Goal: Check status: Check status

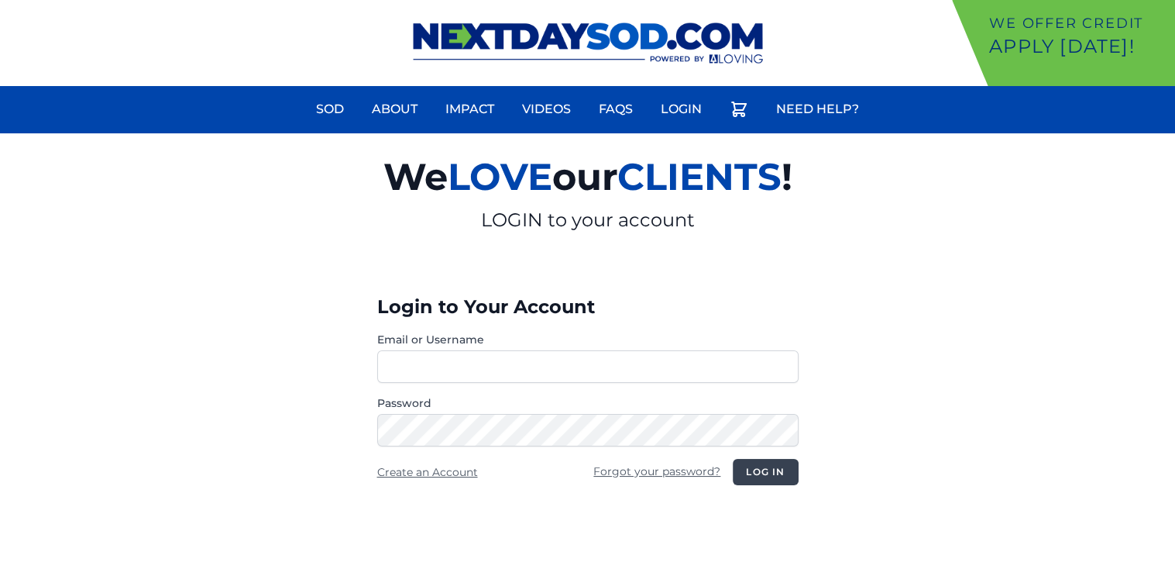
type input "**********"
click at [758, 479] on button "Log in" at bounding box center [765, 472] width 65 height 26
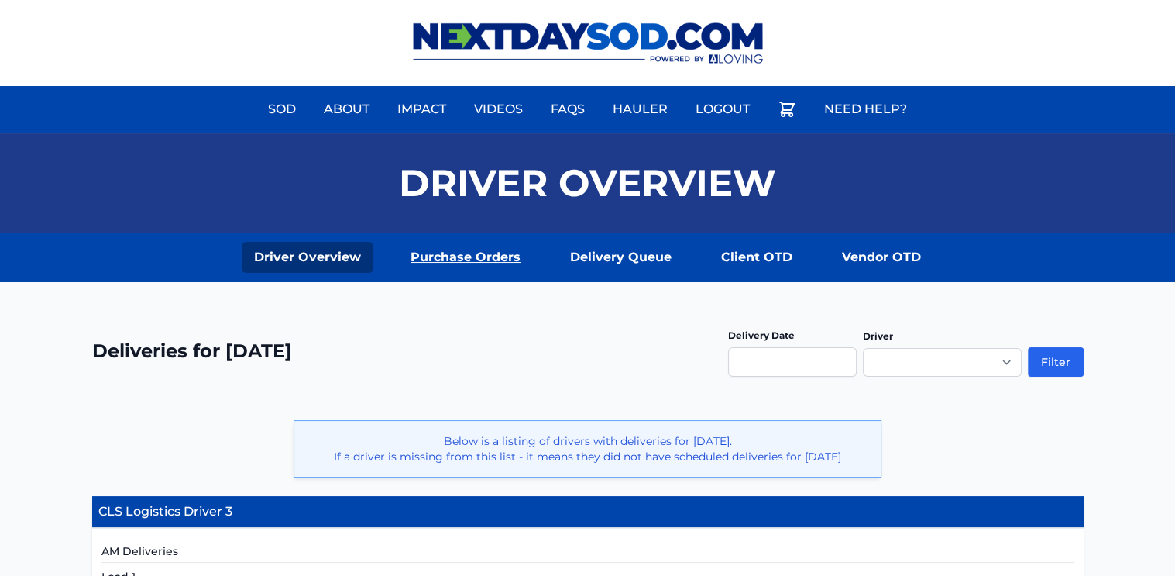
click at [472, 256] on link "Purchase Orders" at bounding box center [465, 257] width 135 height 31
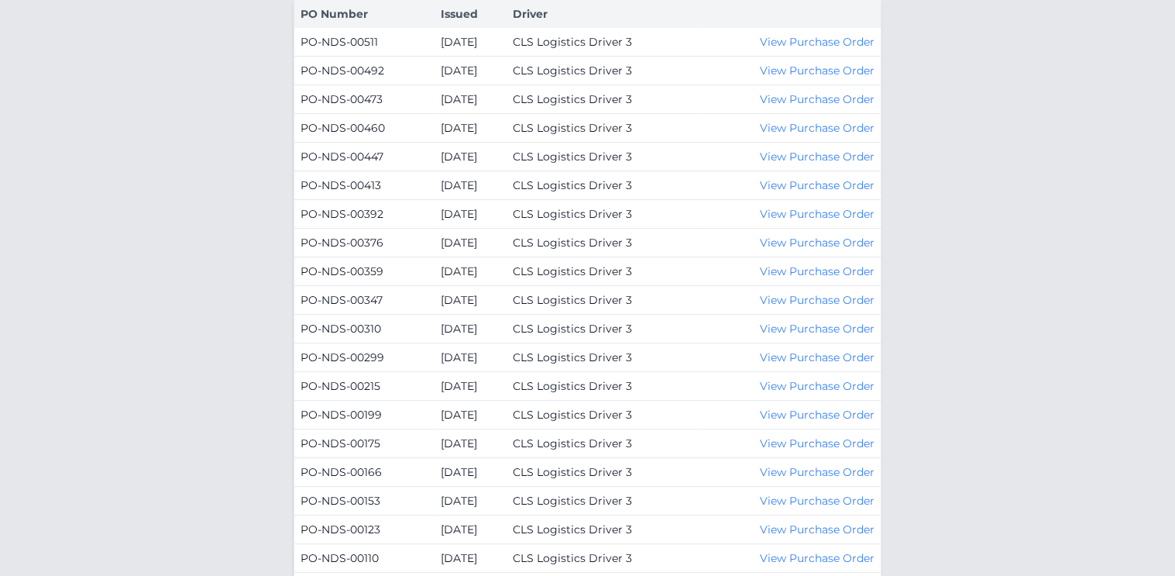
scroll to position [439, 0]
click at [819, 151] on link "View Purchase Order" at bounding box center [817, 155] width 115 height 14
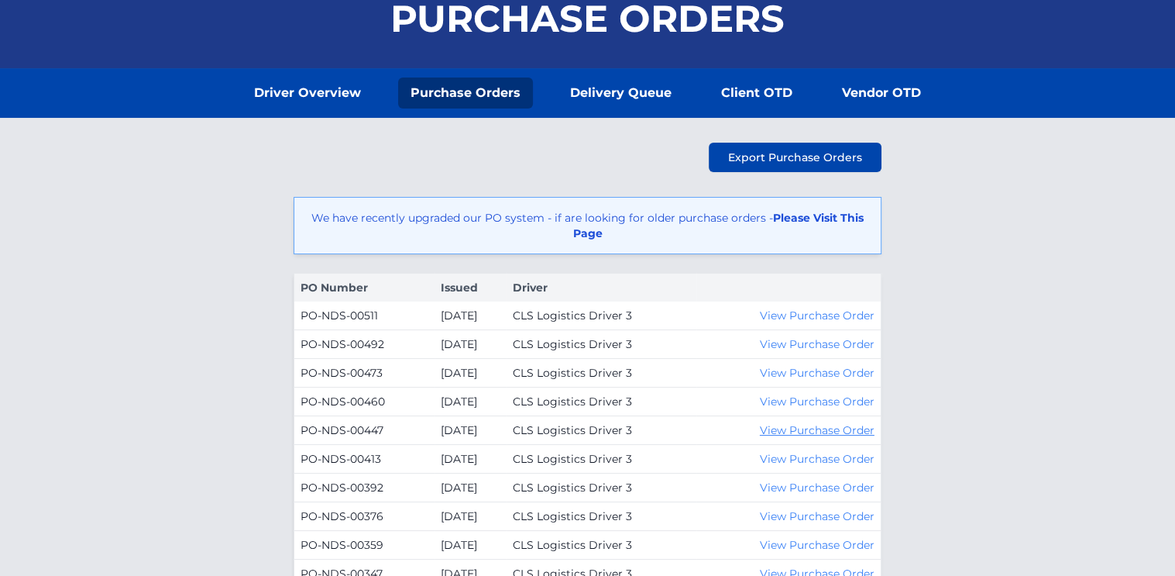
scroll to position [164, 0]
click at [350, 90] on link "Driver Overview" at bounding box center [308, 92] width 132 height 31
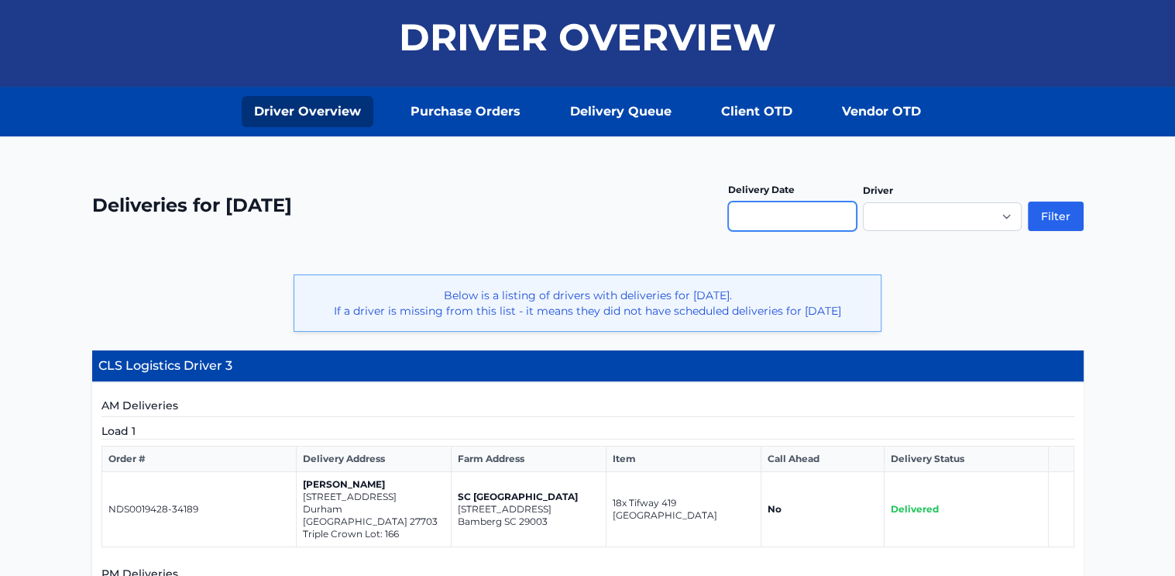
click at [762, 212] on input "text" at bounding box center [792, 215] width 129 height 29
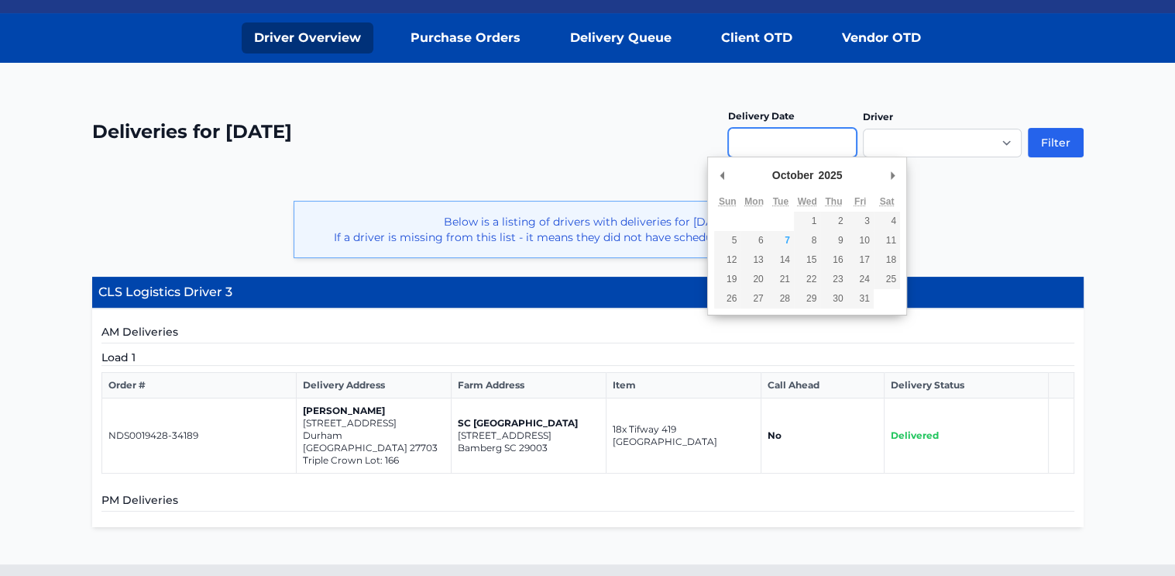
scroll to position [249, 0]
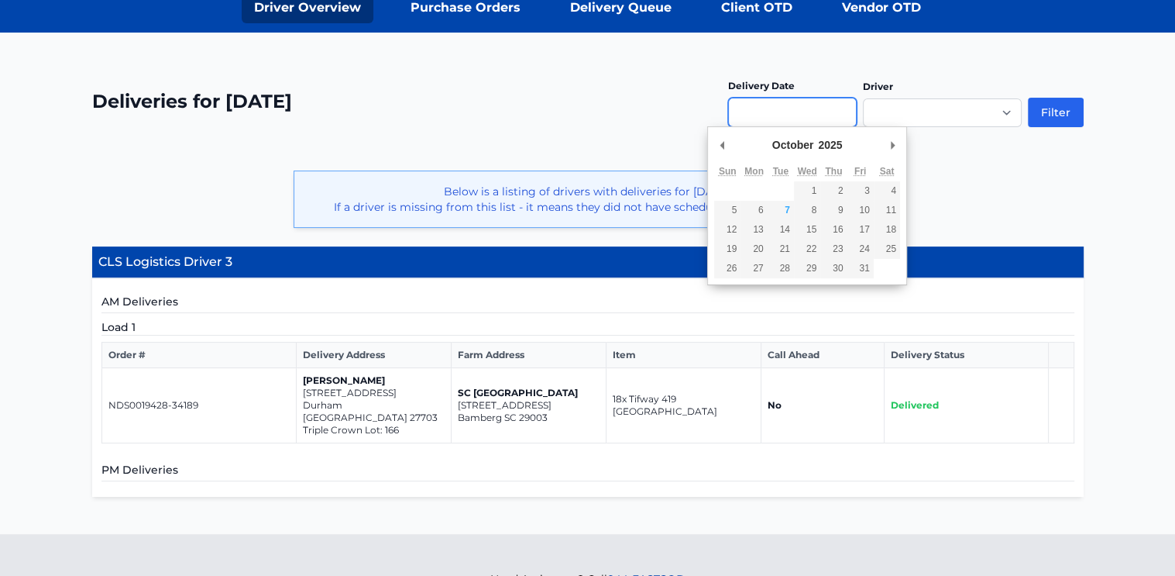
type input "**********"
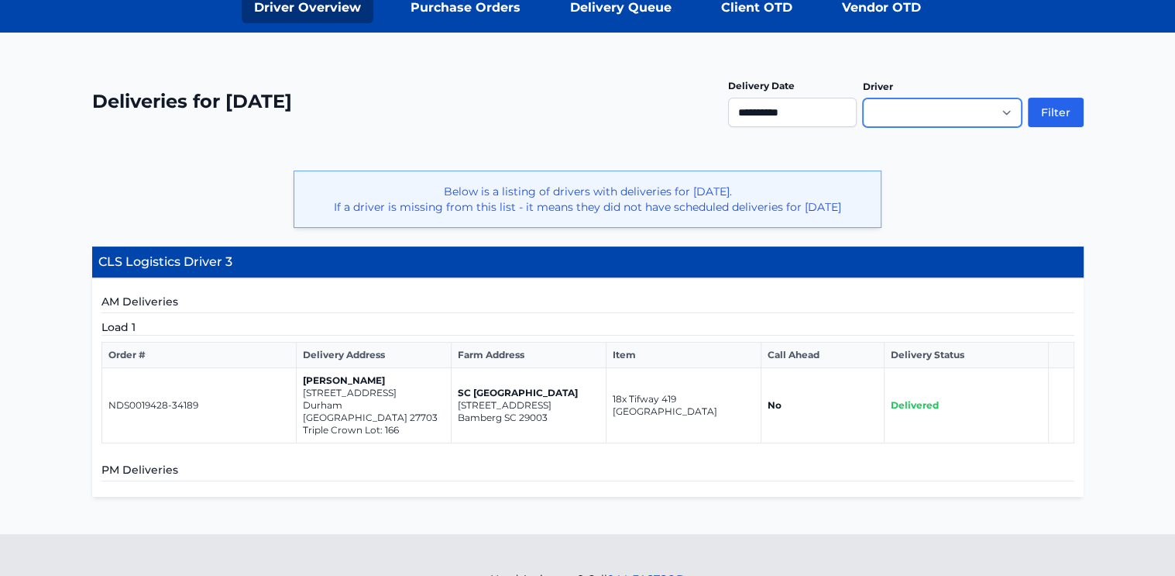
click at [1019, 113] on select "**********" at bounding box center [942, 112] width 159 height 29
click at [1067, 104] on button "Filter" at bounding box center [1056, 112] width 56 height 29
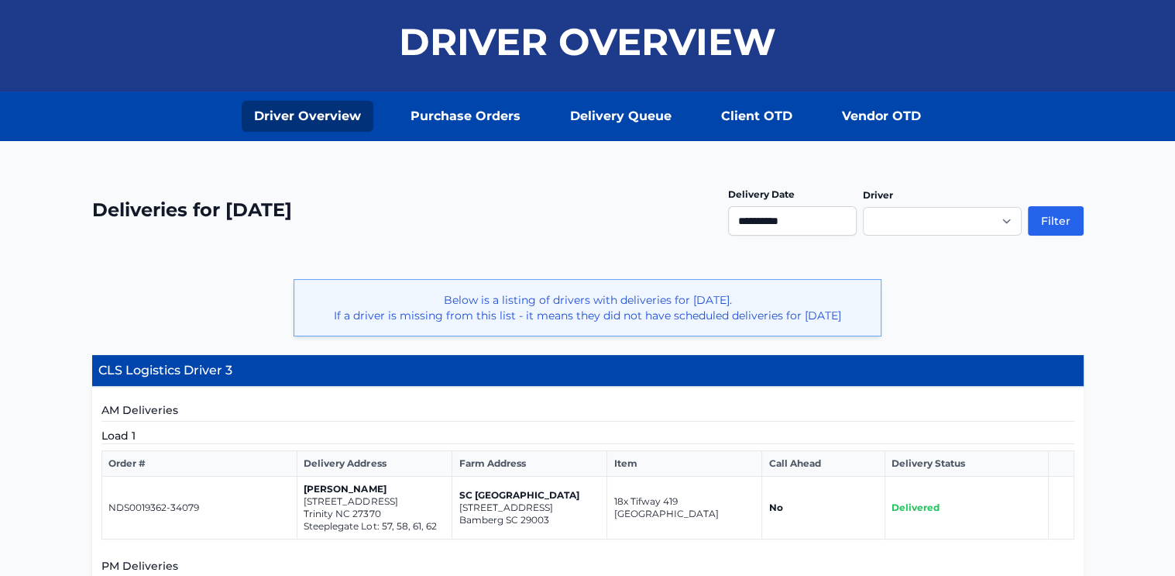
scroll to position [139, 0]
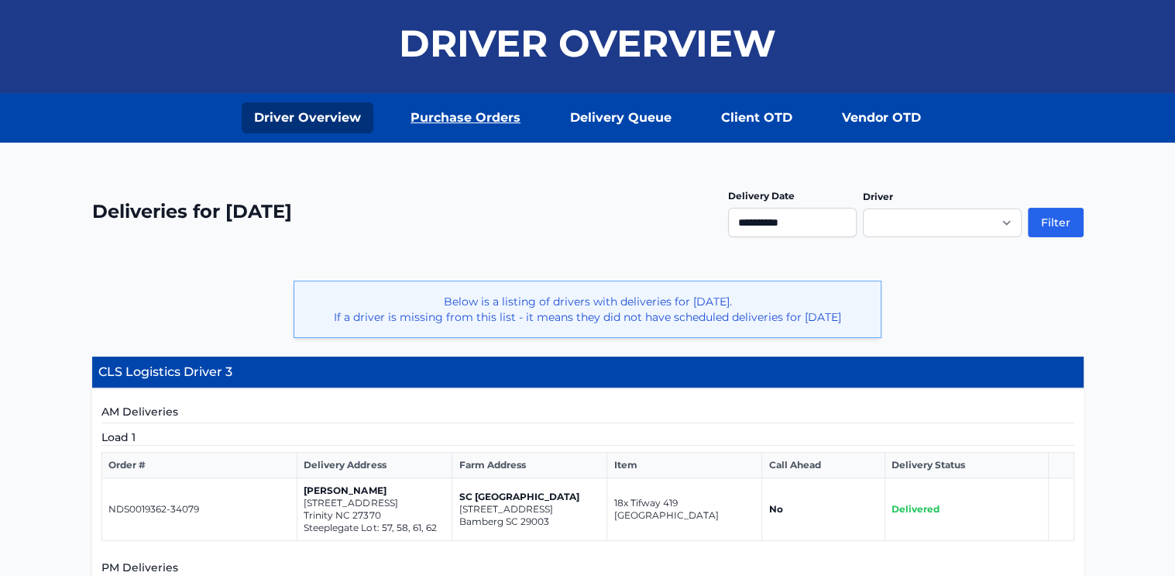
click at [498, 115] on link "Purchase Orders" at bounding box center [465, 117] width 135 height 31
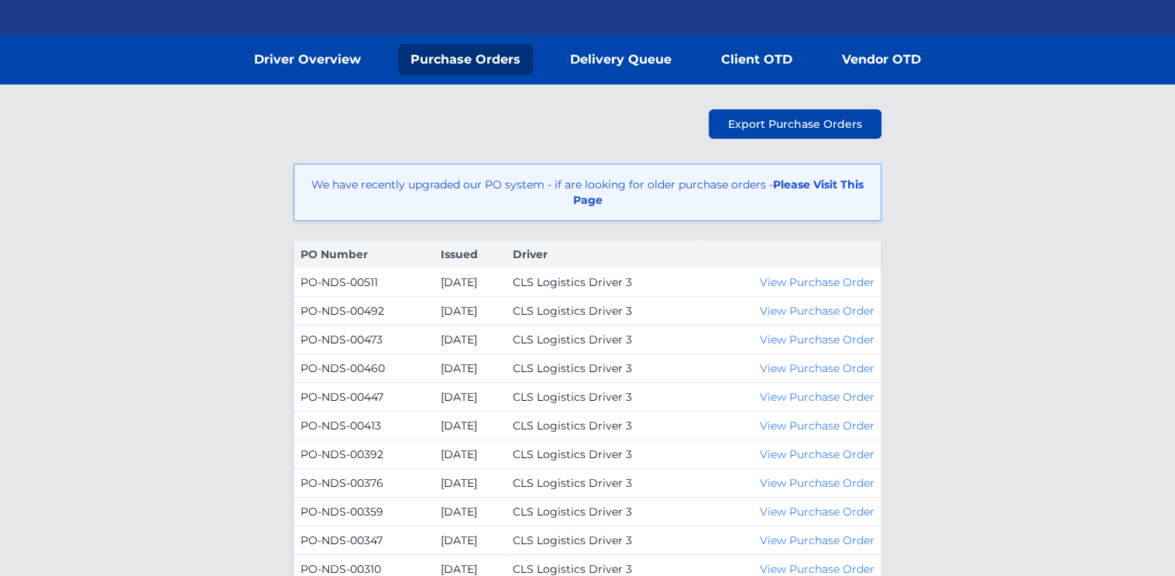
scroll to position [252, 0]
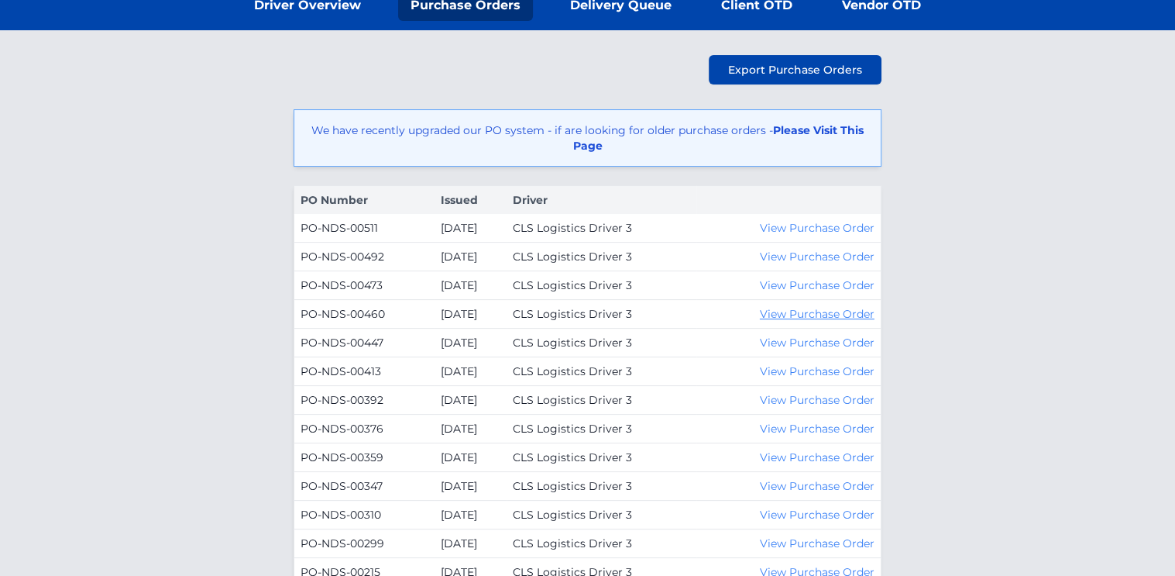
click at [789, 312] on link "View Purchase Order" at bounding box center [817, 314] width 115 height 14
click at [849, 282] on link "View Purchase Order" at bounding box center [817, 285] width 115 height 14
click at [827, 257] on link "View Purchase Order" at bounding box center [817, 256] width 115 height 14
click at [354, 2] on link "Driver Overview" at bounding box center [308, 5] width 132 height 31
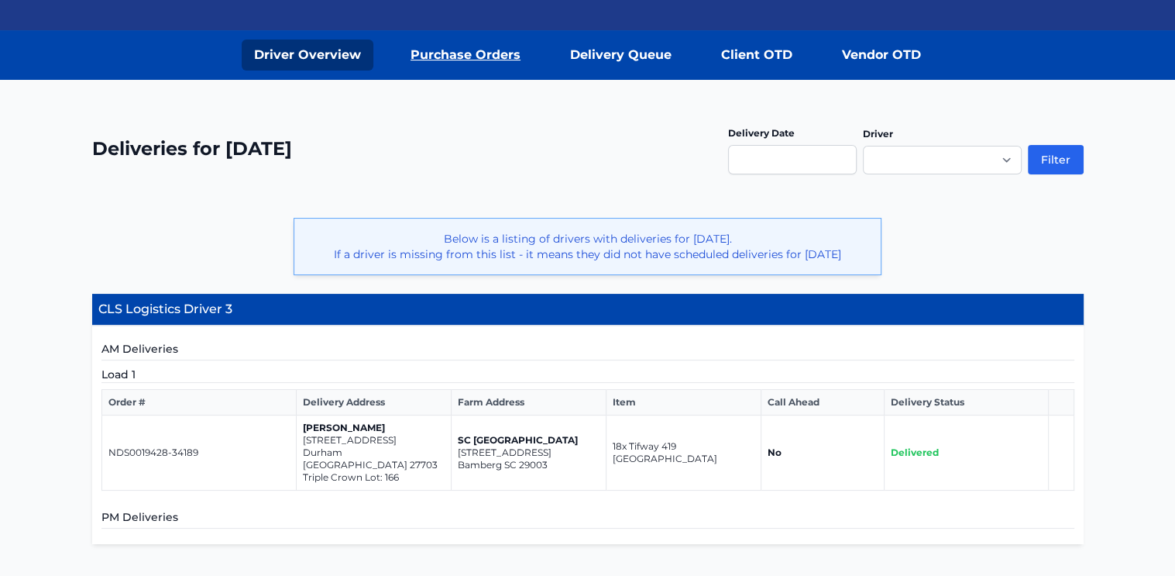
scroll to position [211, 0]
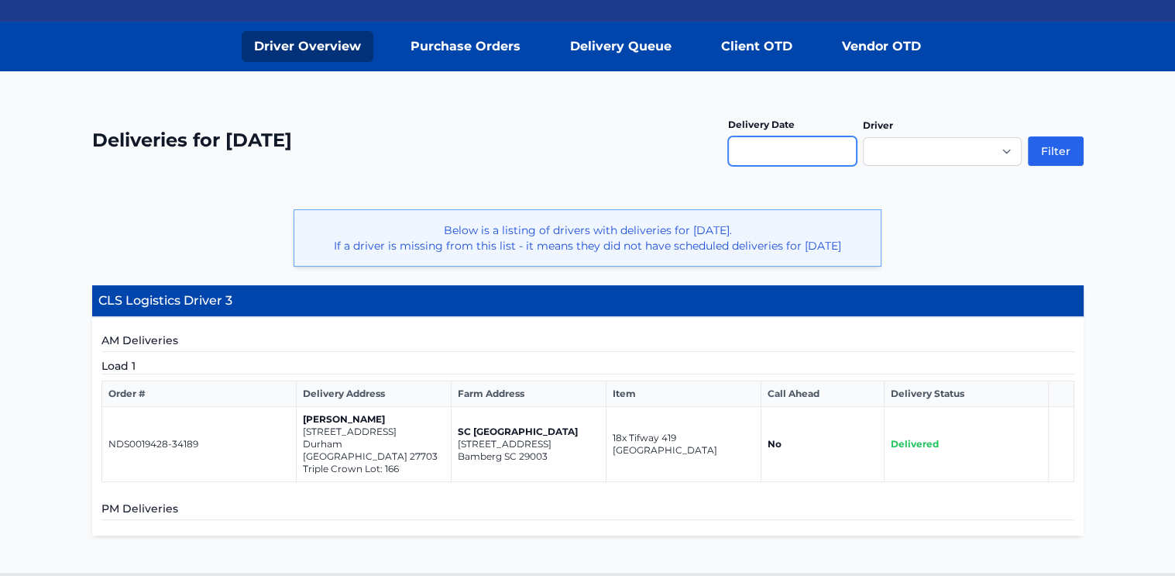
click at [778, 152] on input "text" at bounding box center [792, 150] width 129 height 29
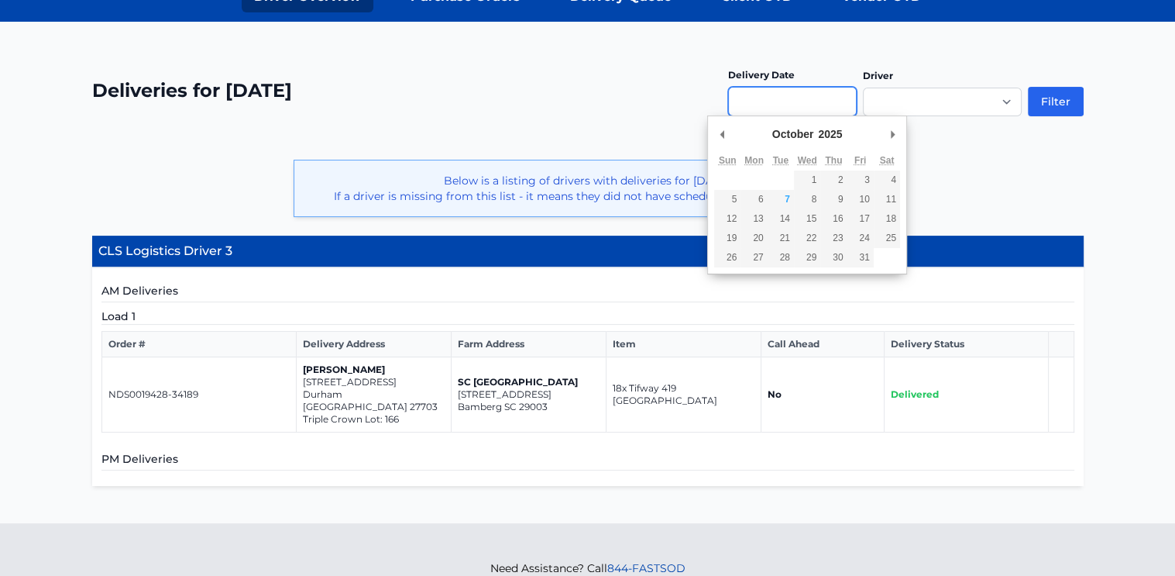
scroll to position [262, 0]
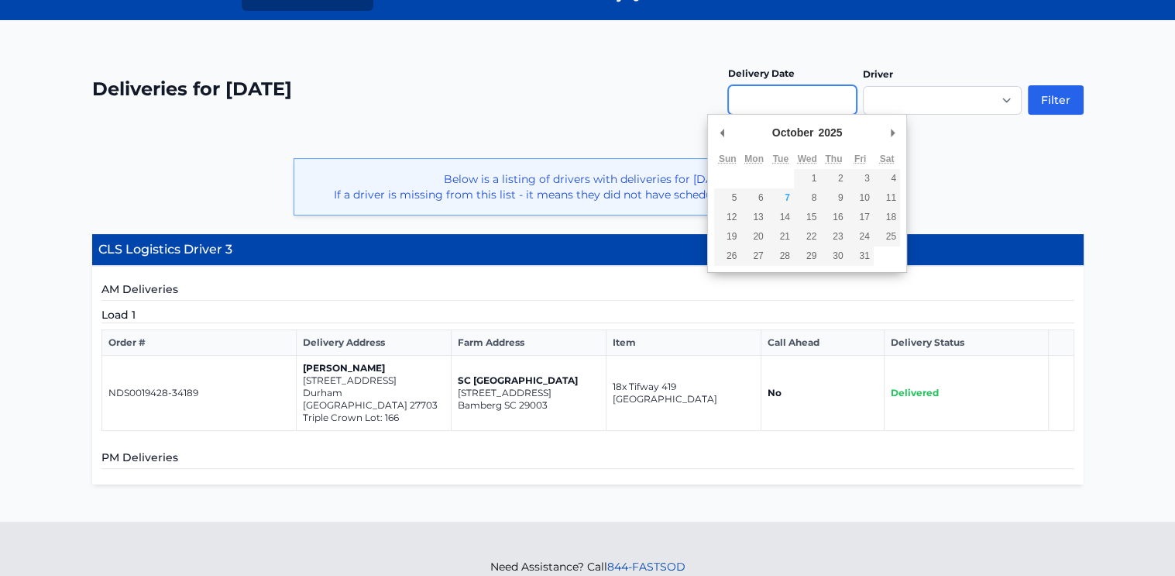
type input "**********"
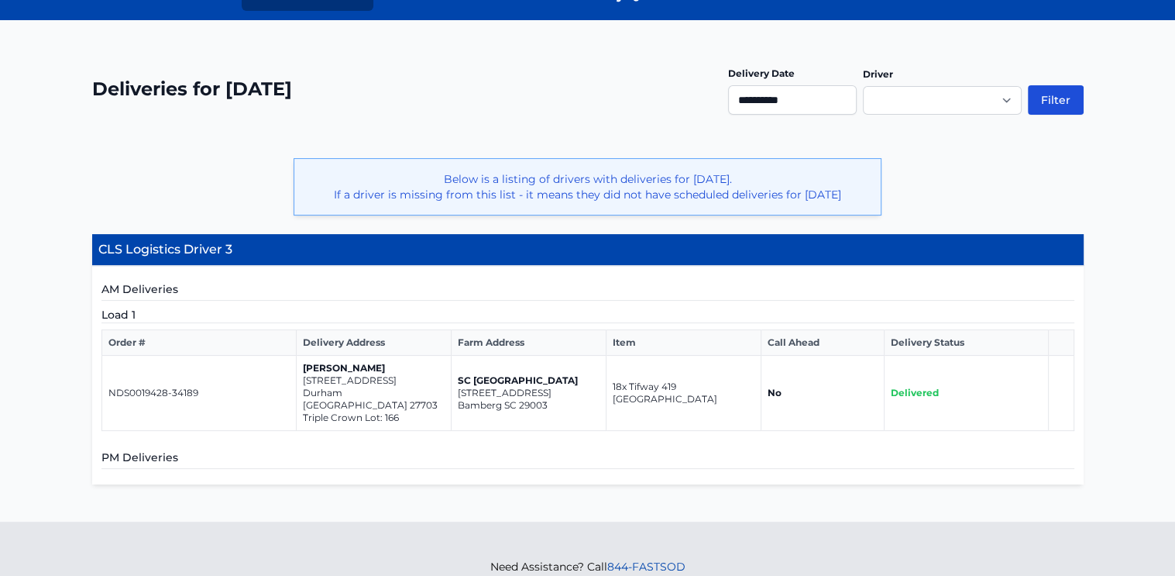
click at [1073, 98] on button "Filter" at bounding box center [1056, 99] width 56 height 29
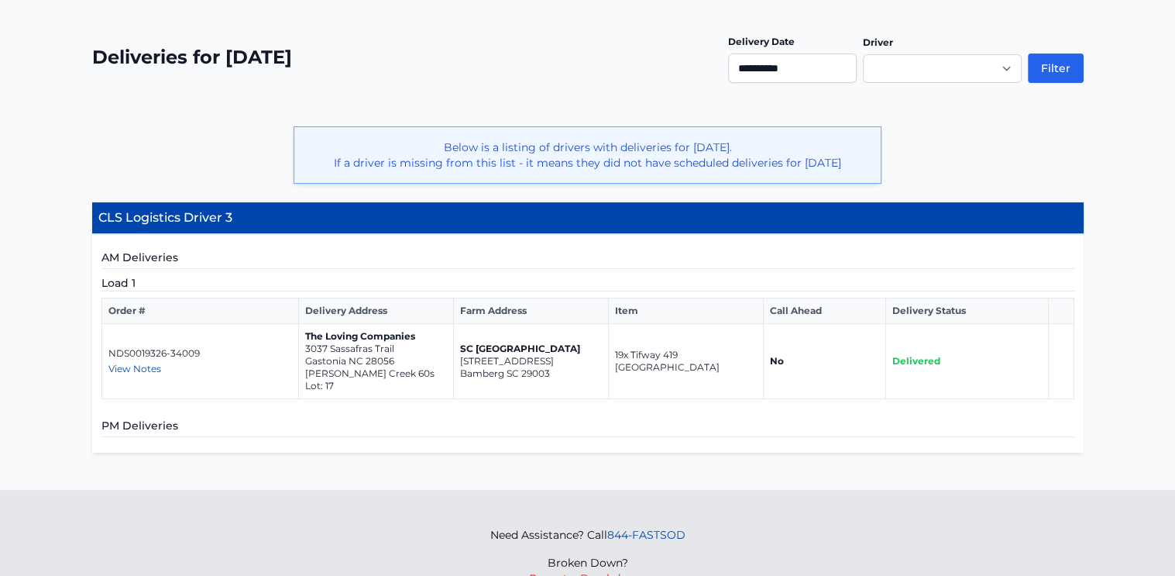
scroll to position [294, 0]
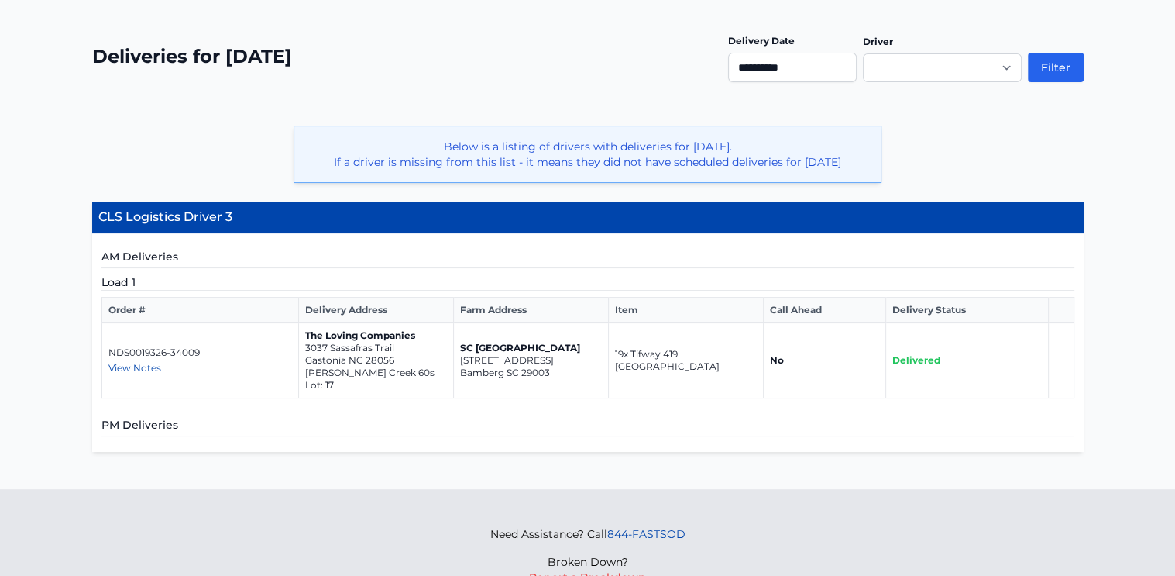
click at [357, 569] on div "Need Assistance? Call 844-FASTSOD Broken Down? Report a Breakdown" at bounding box center [587, 561] width 1175 height 71
